Goal: Transaction & Acquisition: Purchase product/service

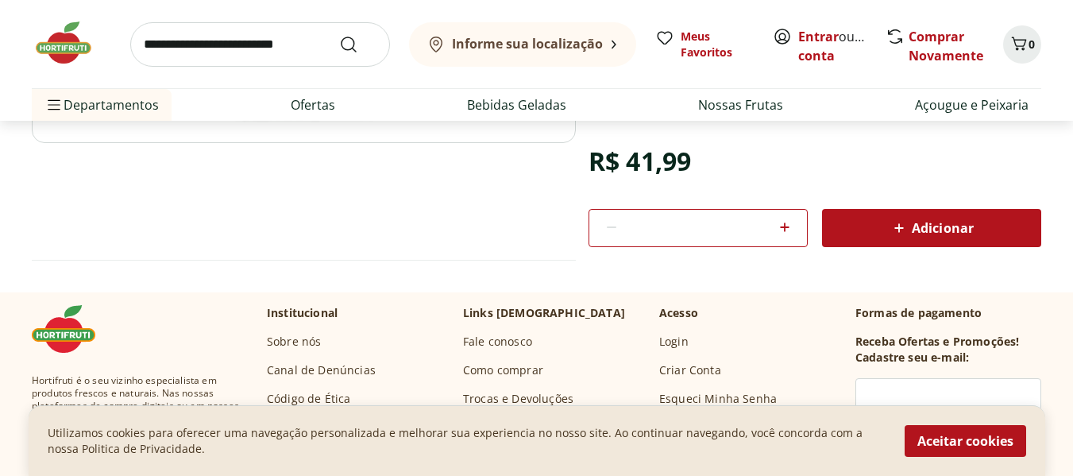
scroll to position [446, 0]
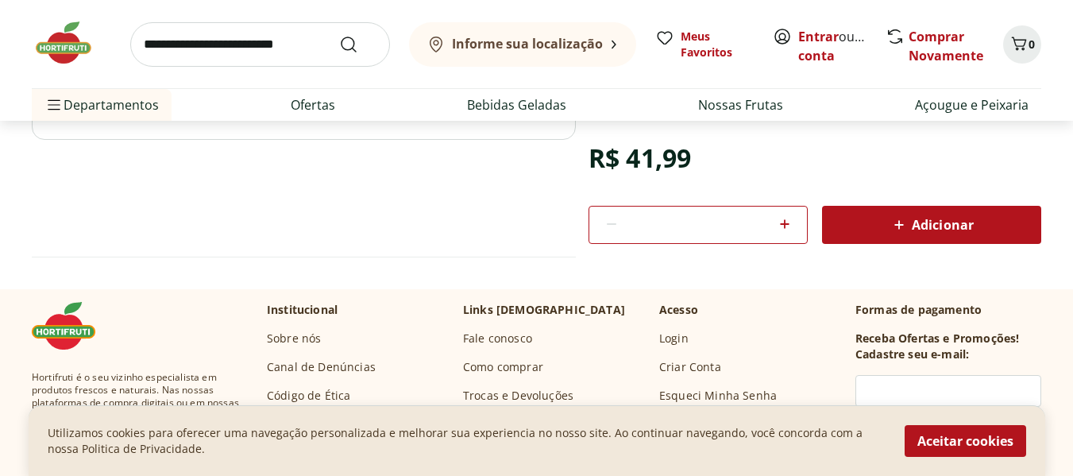
click at [935, 216] on span "Adicionar" at bounding box center [931, 224] width 84 height 19
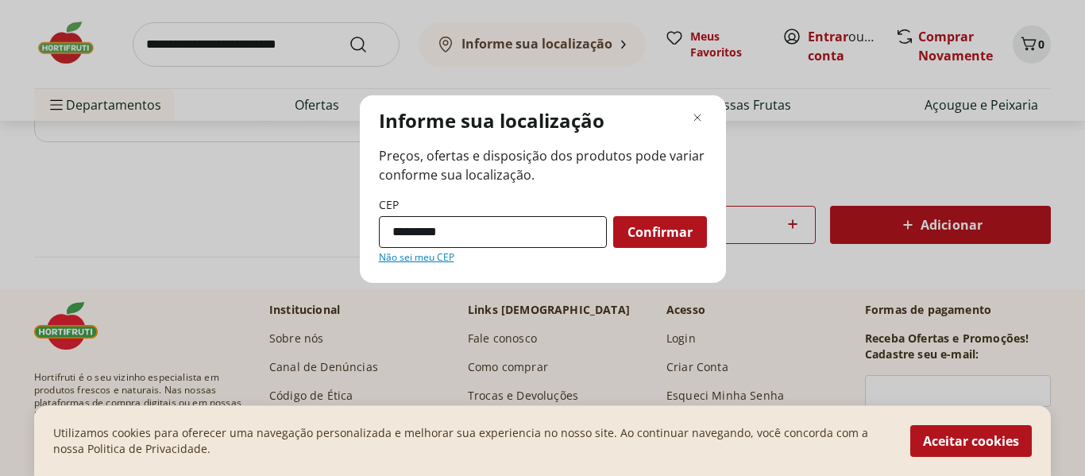
type input "*********"
click at [613, 216] on button "Confirmar" at bounding box center [660, 232] width 94 height 32
click at [672, 236] on span "Confirmar" at bounding box center [659, 232] width 65 height 13
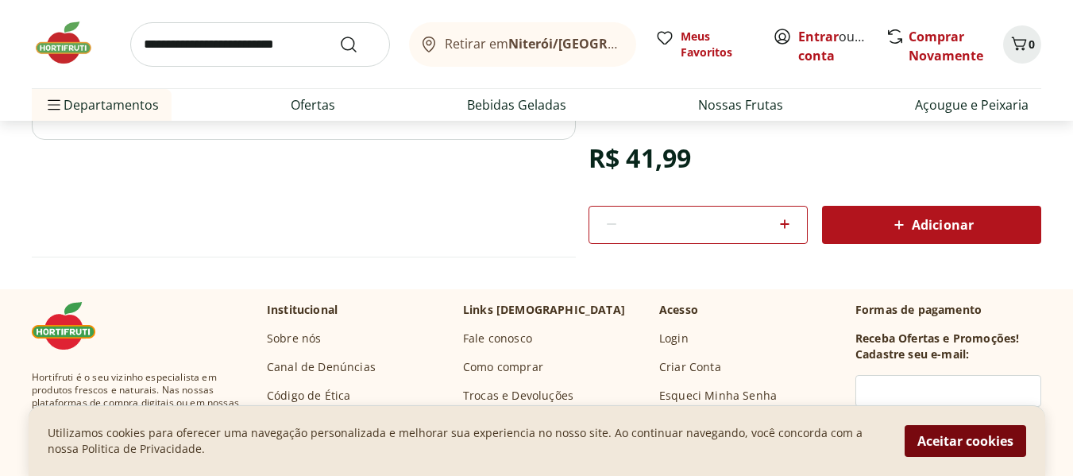
click at [970, 450] on button "Aceitar cookies" at bounding box center [966, 441] width 122 height 32
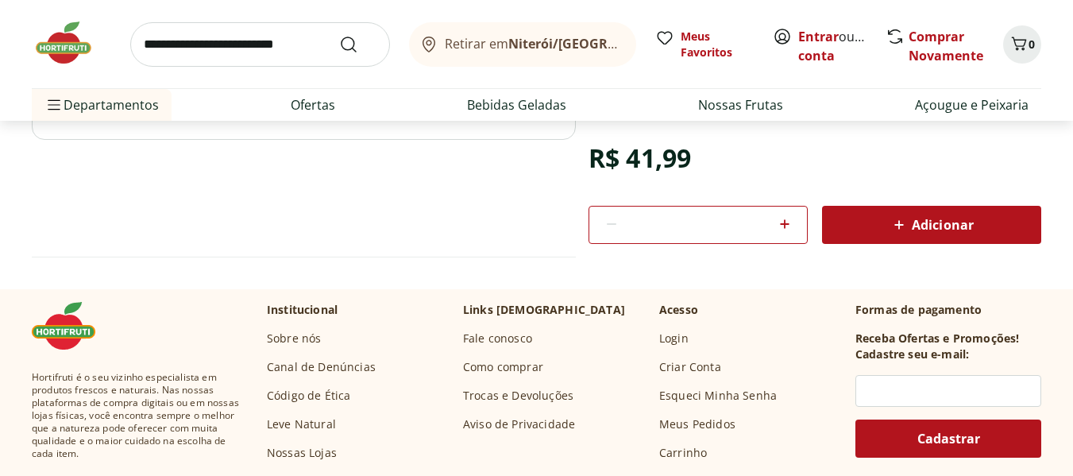
click at [624, 43] on icon at bounding box center [626, 39] width 5 height 9
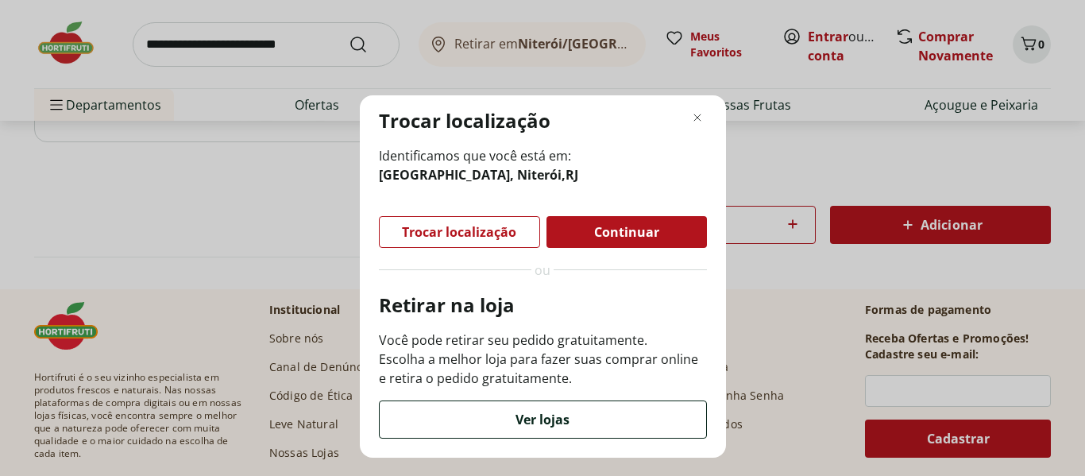
click at [543, 417] on span "Ver lojas" at bounding box center [542, 419] width 54 height 13
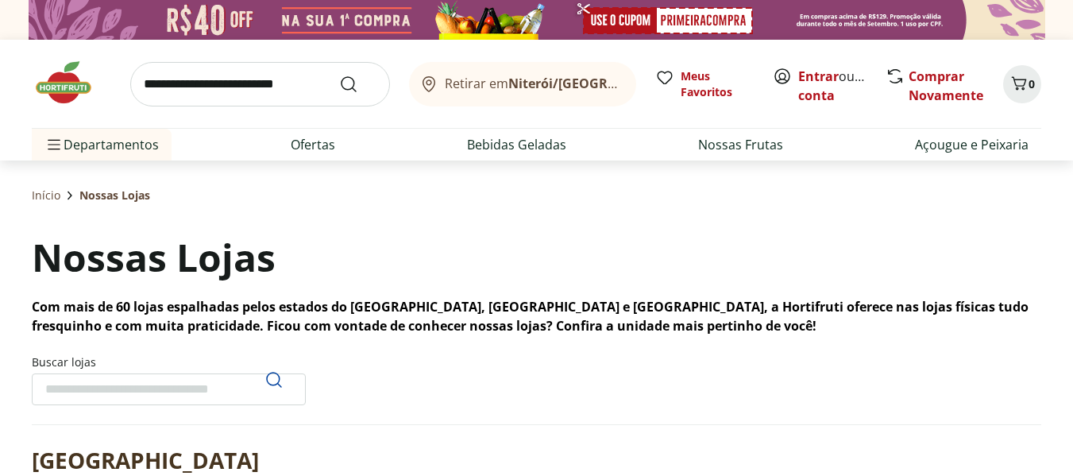
click at [481, 81] on span "Retirar em Niterói/RJ" at bounding box center [533, 83] width 176 height 14
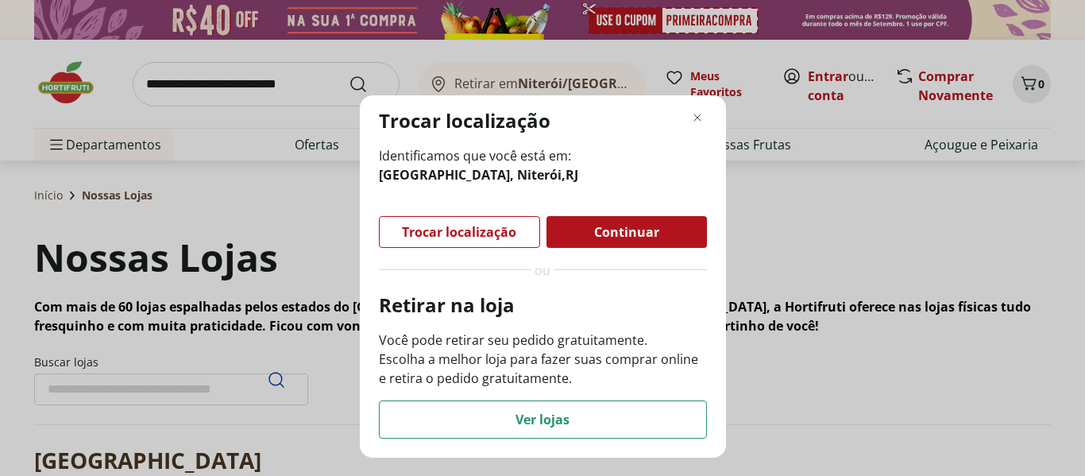
click at [152, 388] on div "Trocar localização Identificamos que você está em: São Francisco, Niterói , RJ …" at bounding box center [542, 238] width 1085 height 476
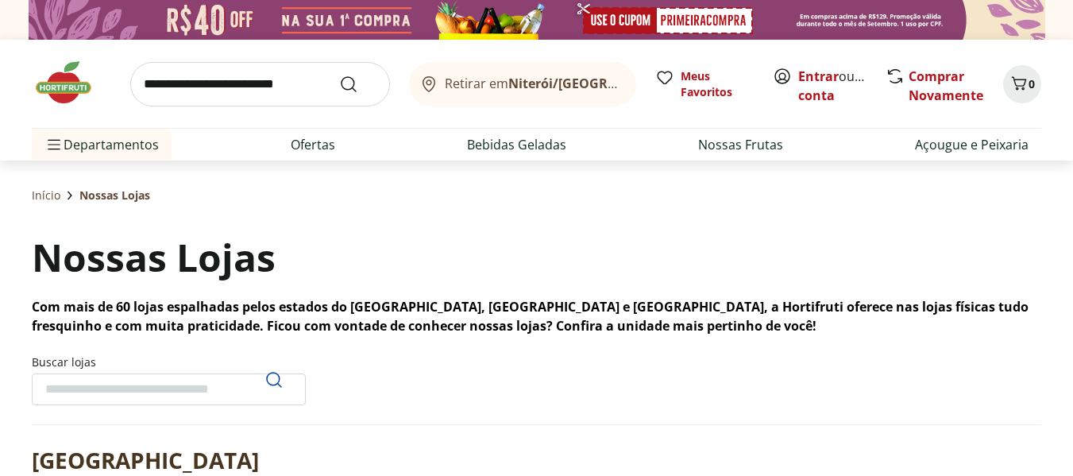
click at [183, 392] on input "Buscar lojas" at bounding box center [169, 389] width 274 height 32
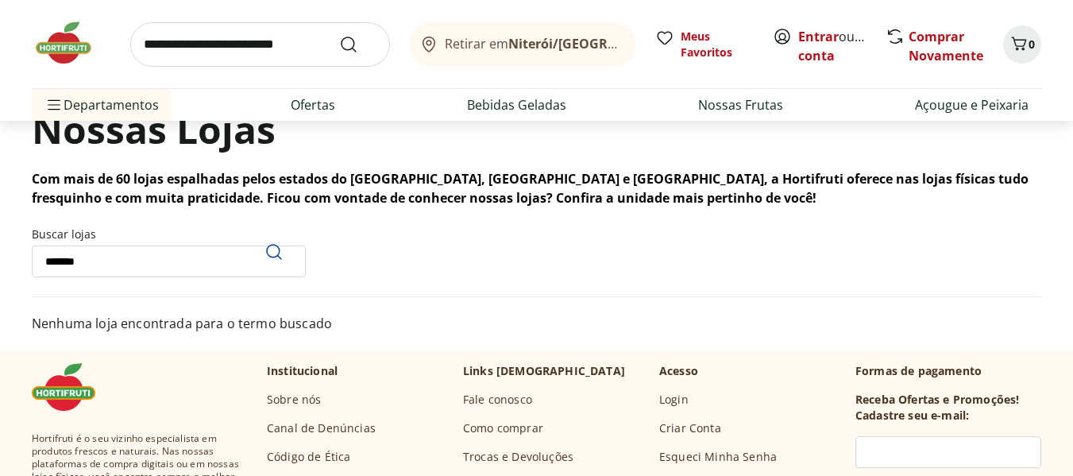
scroll to position [145, 0]
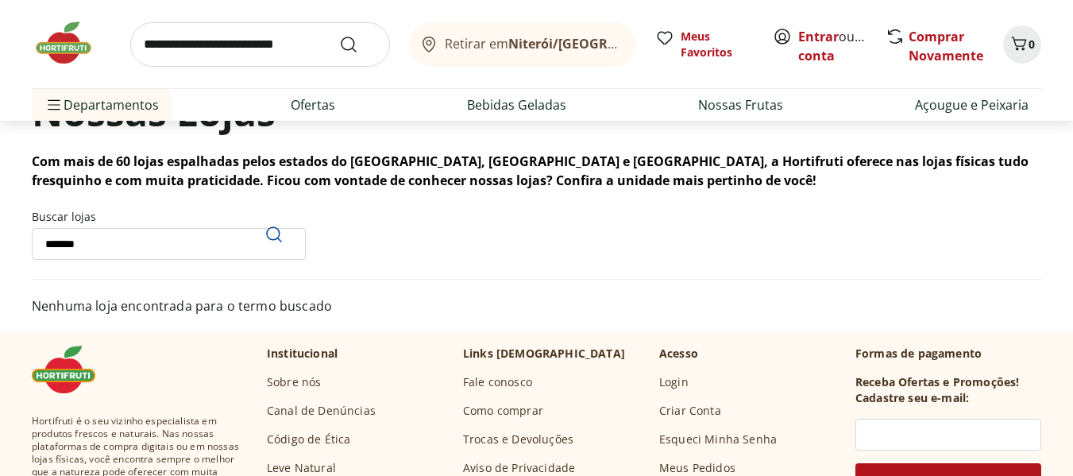
click at [337, 271] on section "Buscar lojas *******" at bounding box center [536, 244] width 1009 height 71
click at [183, 237] on input "*******" at bounding box center [169, 244] width 274 height 32
type input "*"
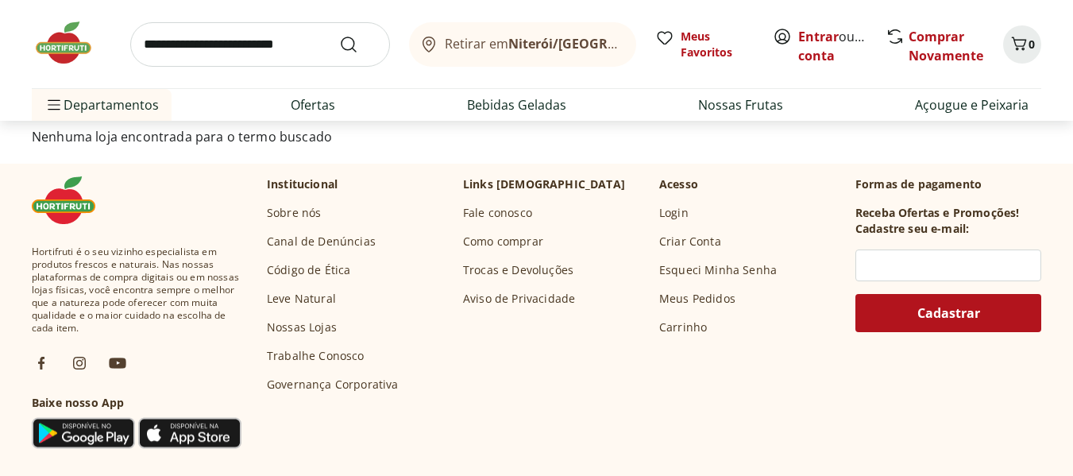
scroll to position [315, 0]
click at [283, 323] on link "Nossas Lojas" at bounding box center [302, 326] width 70 height 16
